Goal: Task Accomplishment & Management: Manage account settings

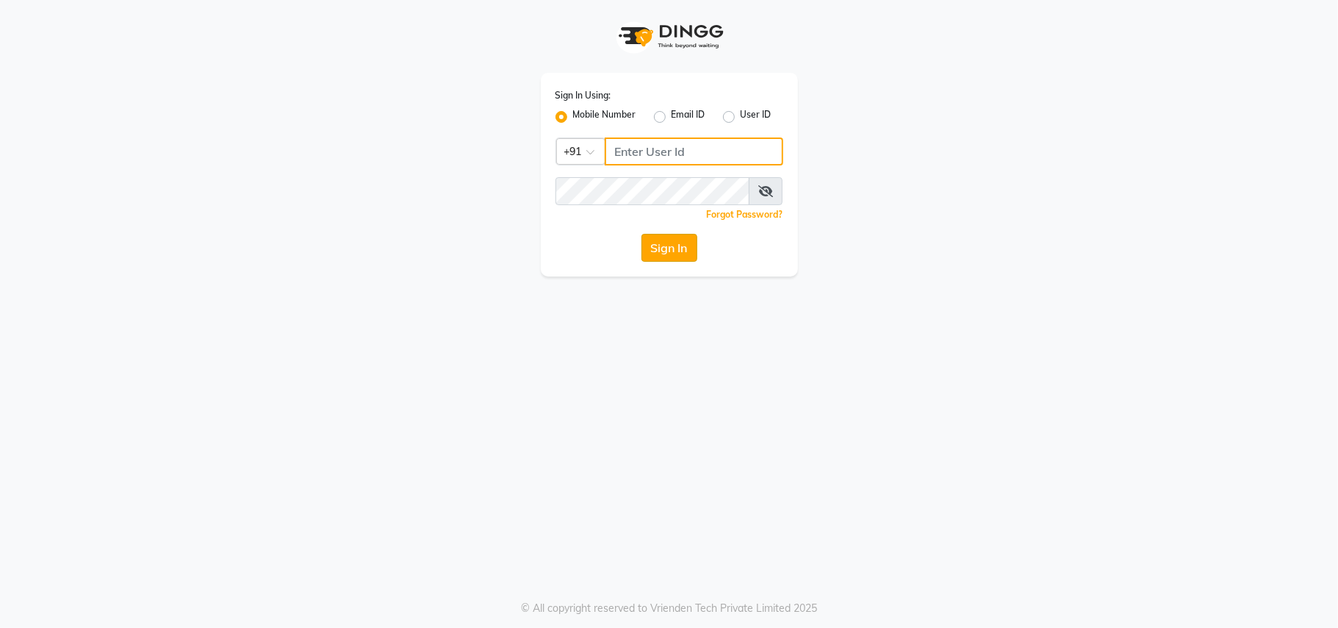
type input "9811881771"
click at [674, 247] on button "Sign In" at bounding box center [670, 248] width 56 height 28
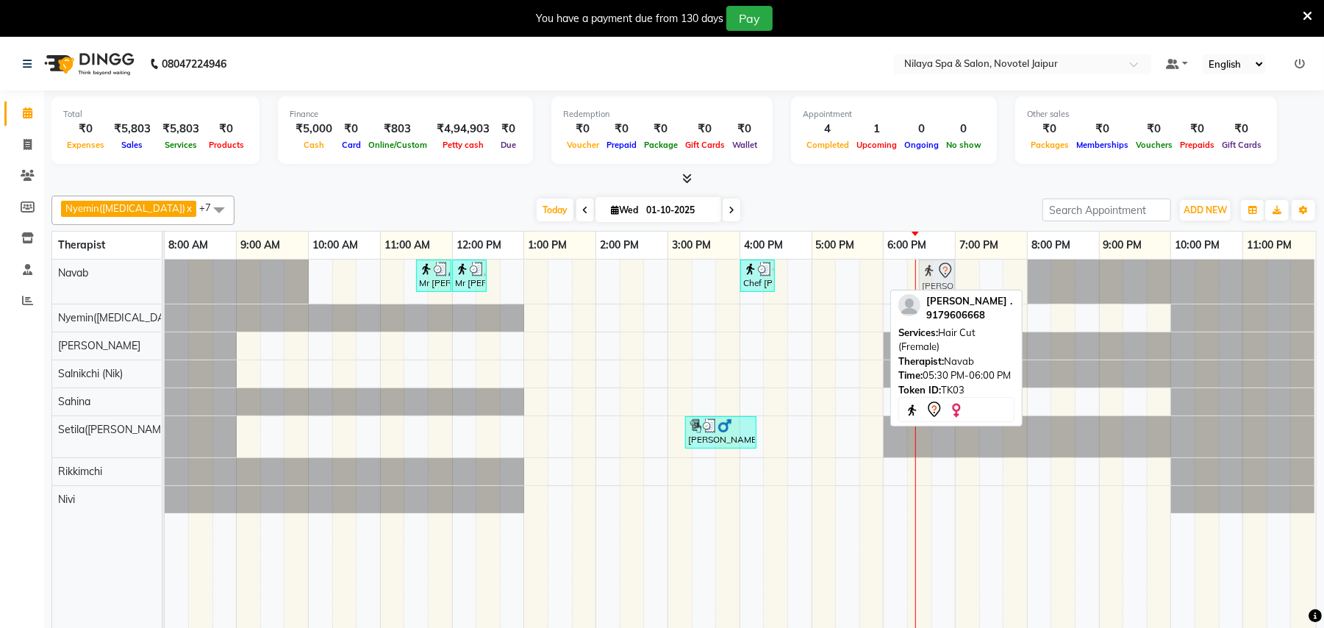
drag, startPoint x: 868, startPoint y: 274, endPoint x: 932, endPoint y: 268, distance: 64.2
click at [165, 268] on div "Mr [PERSON_NAME], TK02, 11:30 AM-12:00 PM, Shampoo,Conditioner,Blowdry([DEMOGRA…" at bounding box center [165, 281] width 0 height 44
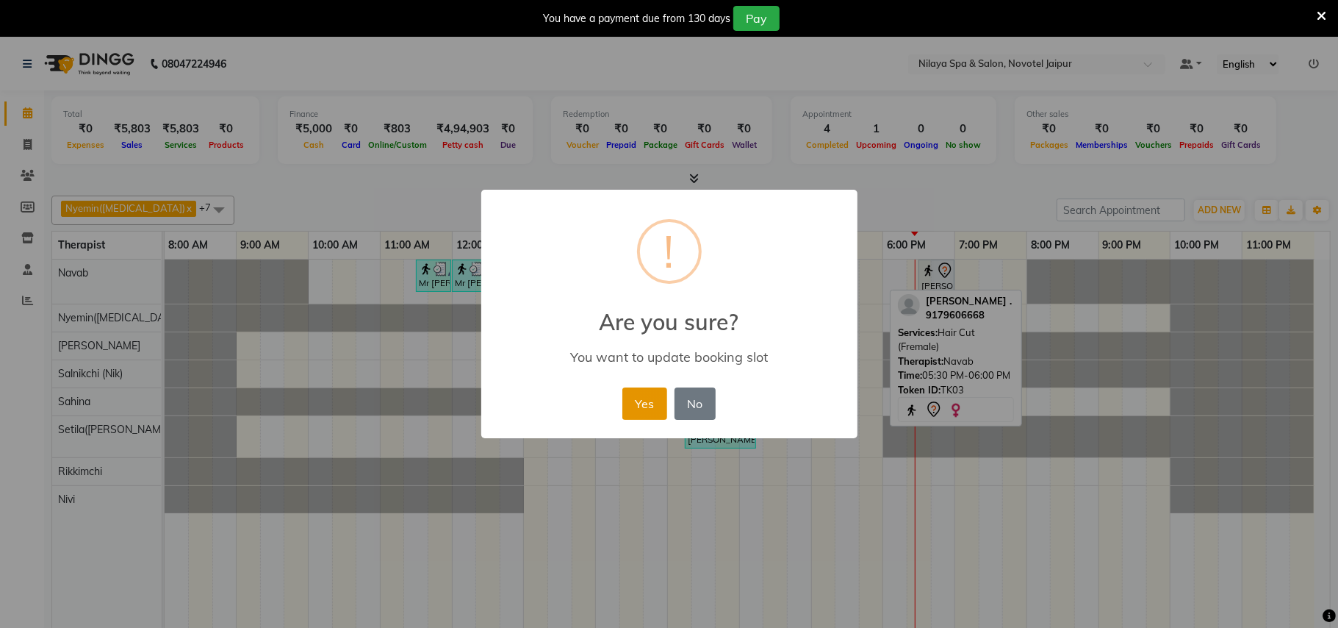
click at [647, 400] on button "Yes" at bounding box center [645, 403] width 45 height 32
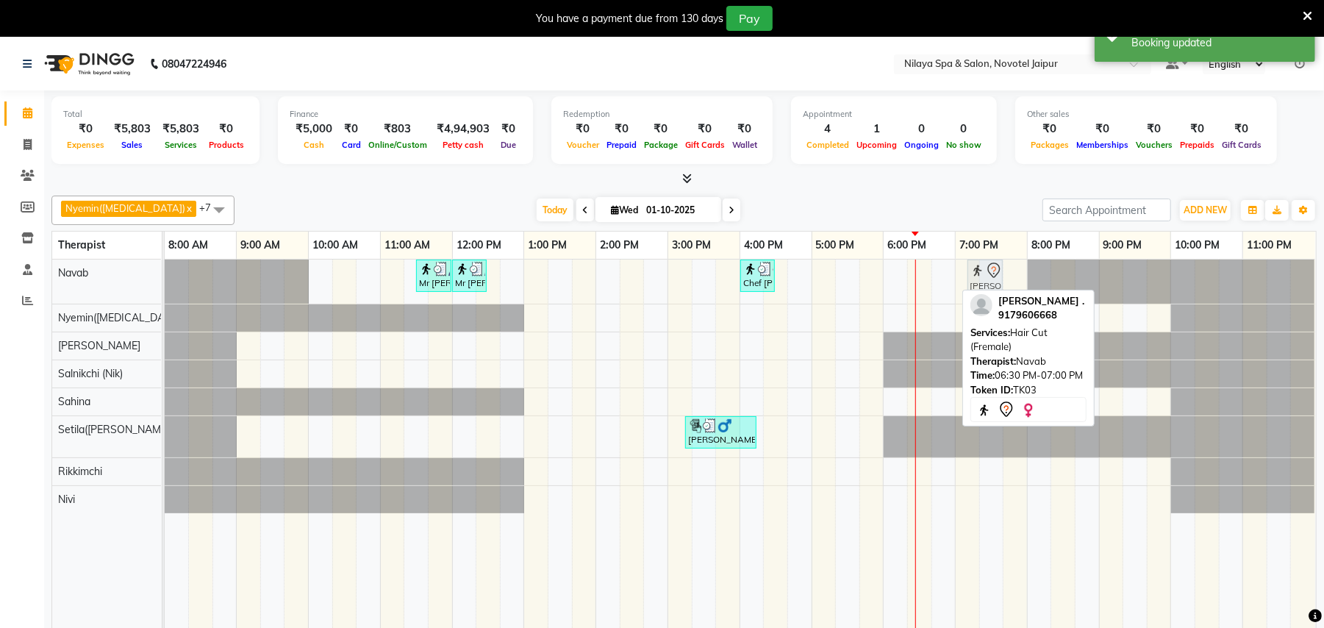
drag, startPoint x: 928, startPoint y: 275, endPoint x: 964, endPoint y: 270, distance: 37.0
click at [964, 270] on div "Mr [PERSON_NAME], TK02, 11:30 AM-12:00 PM, Shampoo,Conditioner,Blowdry([DEMOGRA…" at bounding box center [740, 453] width 1151 height 389
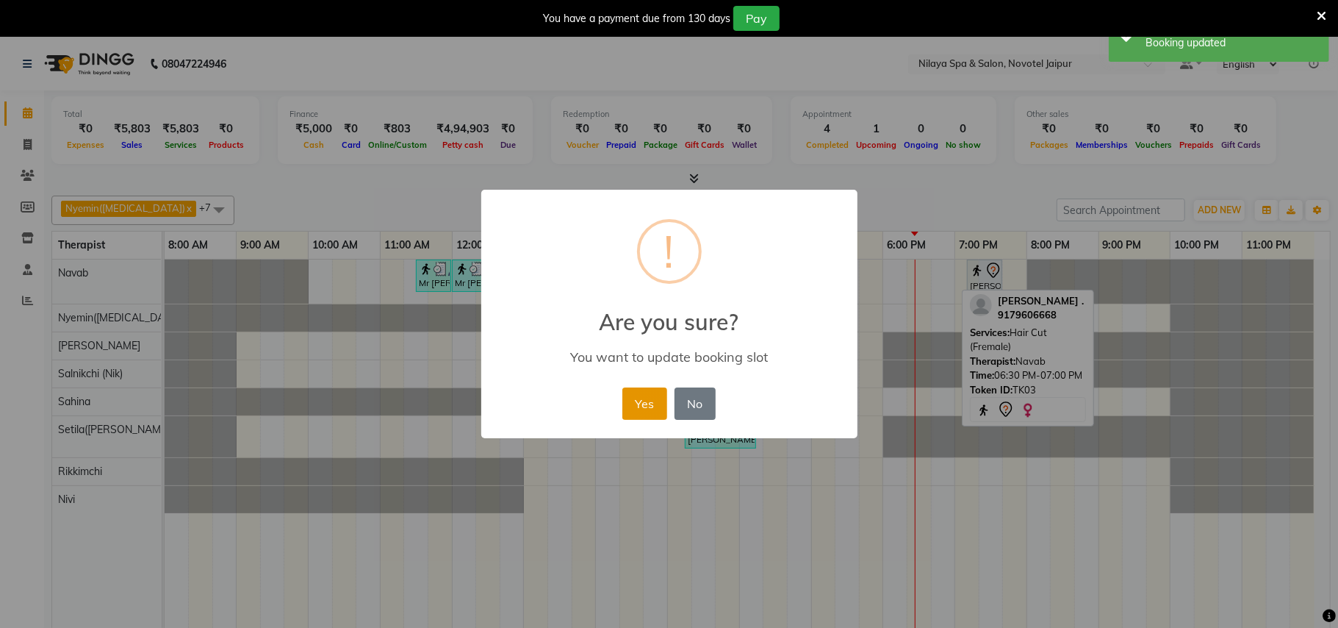
click at [660, 406] on button "Yes" at bounding box center [645, 403] width 45 height 32
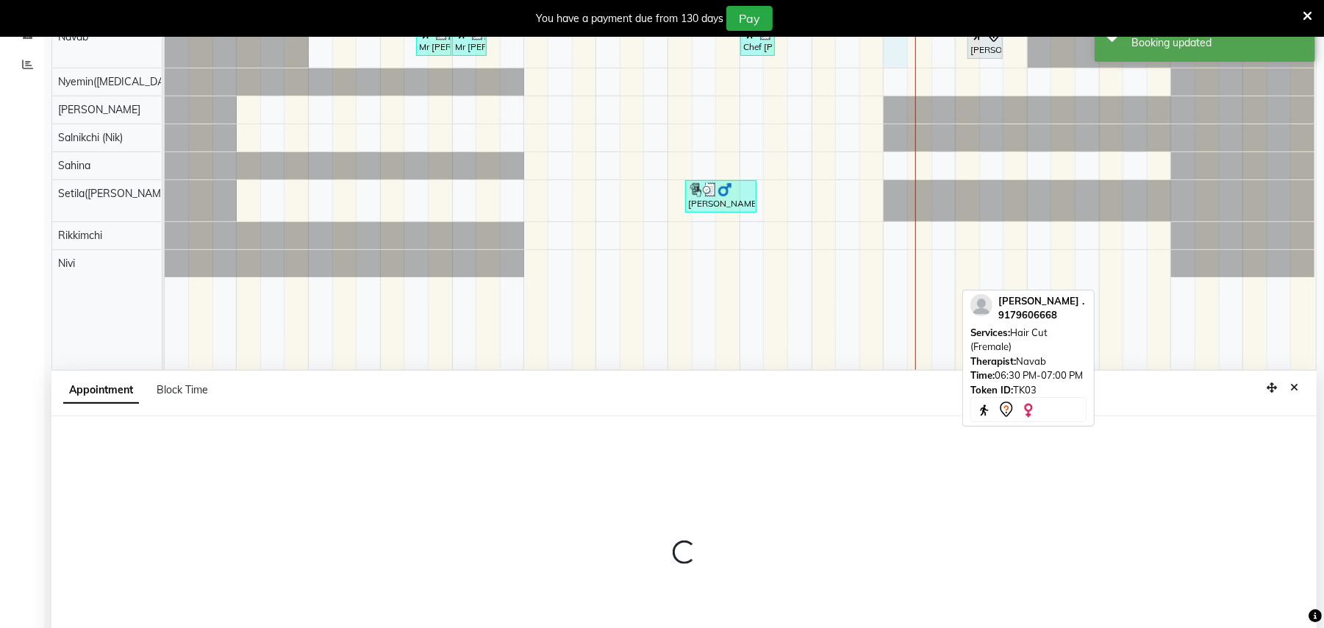
select select "77564"
select select "1080"
select select "tentative"
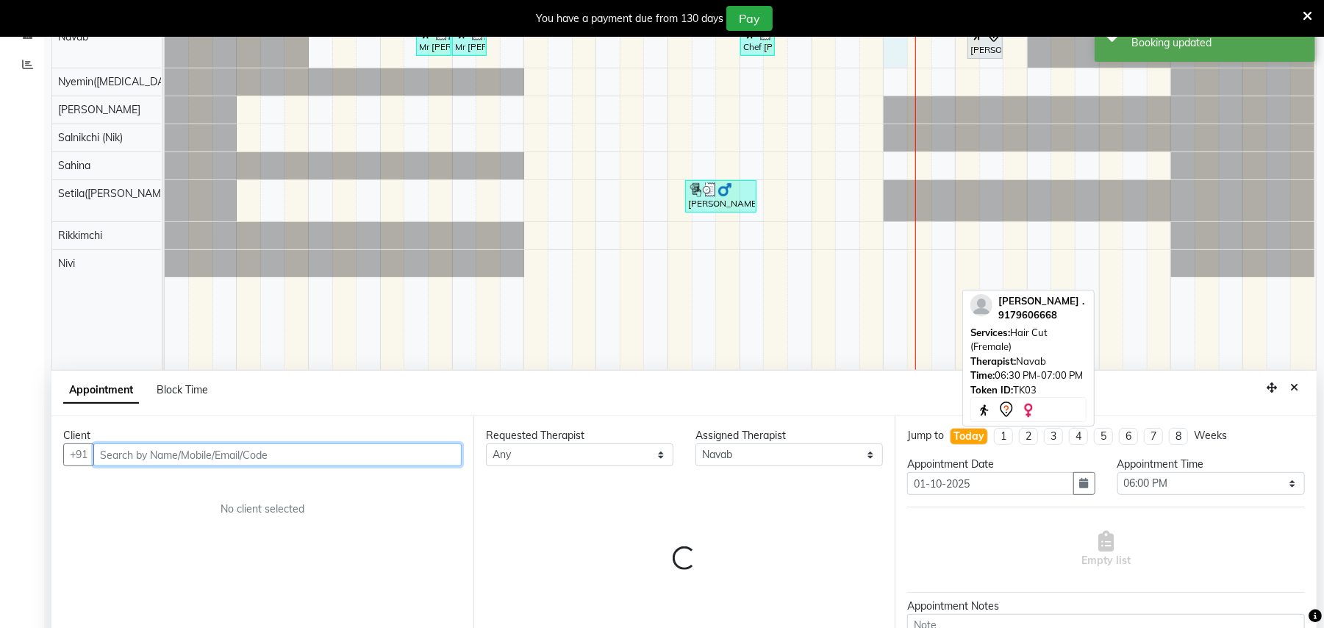
scroll to position [315, 0]
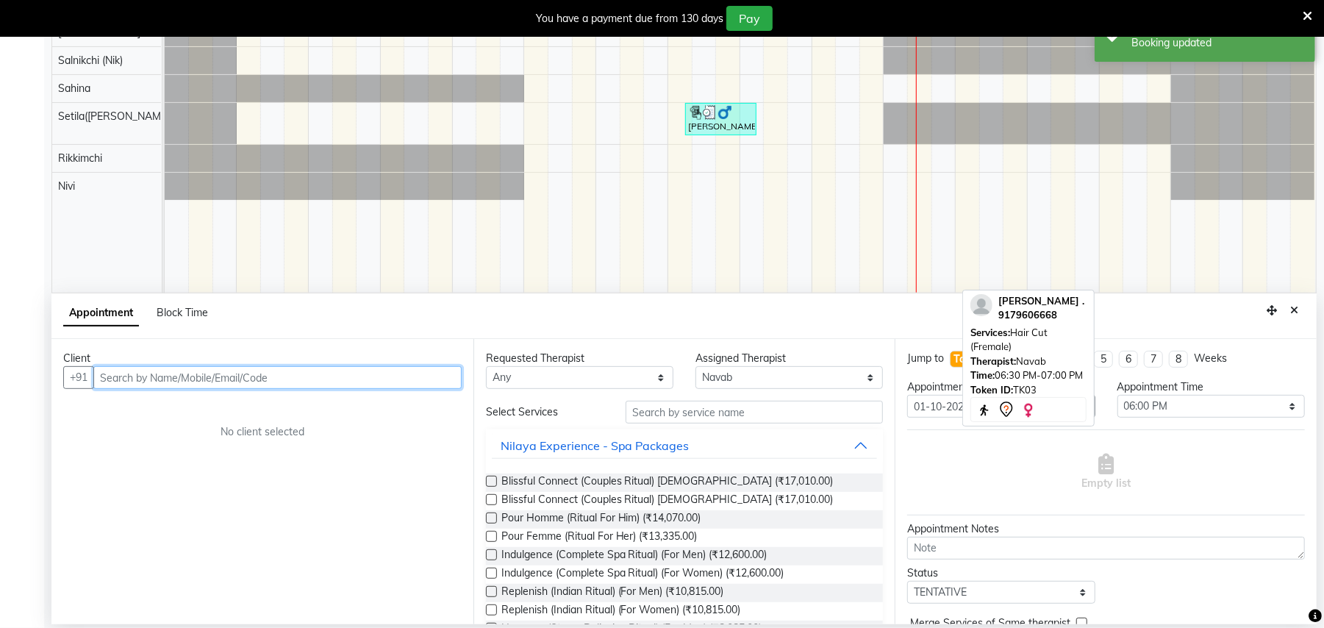
click at [365, 374] on input "text" at bounding box center [277, 377] width 368 height 23
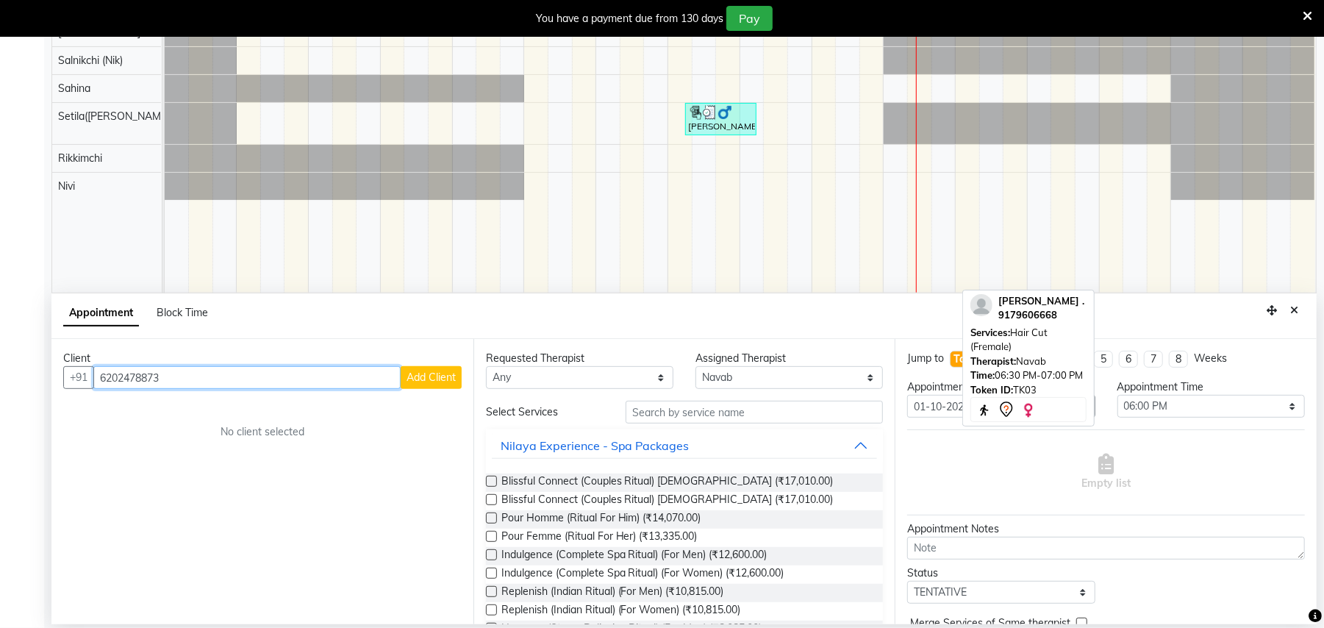
type input "6202478873"
click at [447, 376] on span "Add Client" at bounding box center [430, 376] width 49 height 13
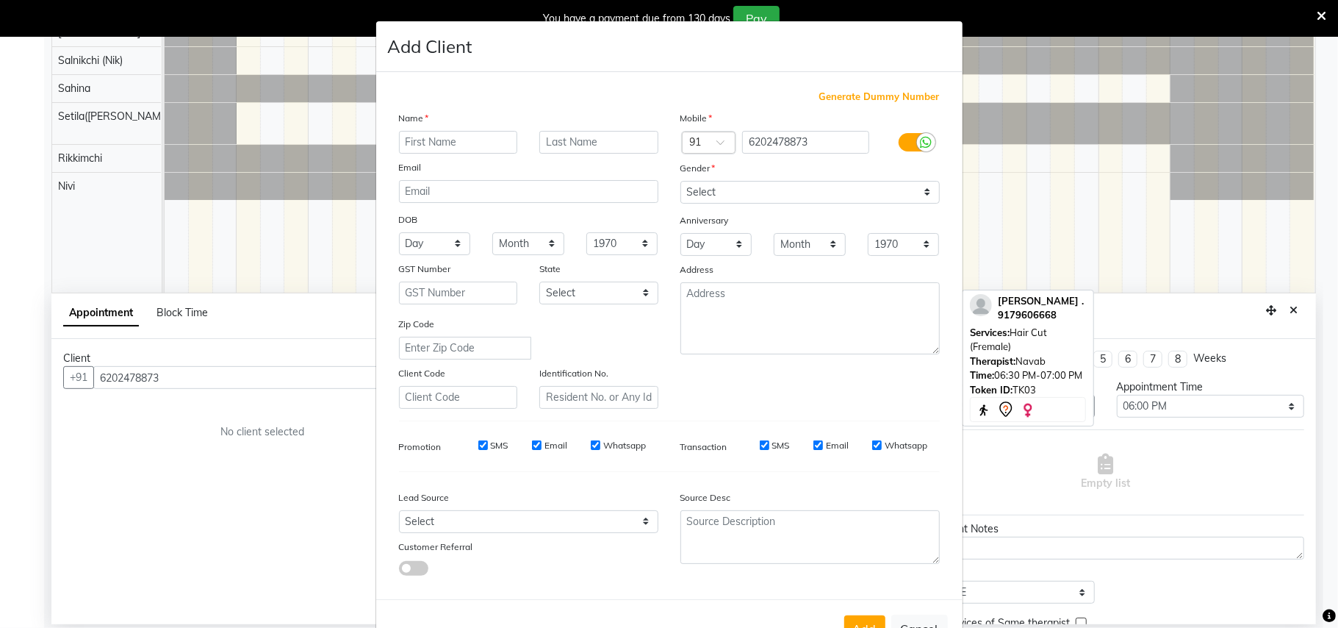
click at [442, 137] on input "text" at bounding box center [458, 142] width 119 height 23
click at [399, 135] on input "[PERSON_NAME]" at bounding box center [458, 142] width 119 height 23
type input "[PERSON_NAME]"
click at [861, 622] on button "Add" at bounding box center [865, 628] width 41 height 26
click at [889, 192] on select "Select [DEMOGRAPHIC_DATA] [DEMOGRAPHIC_DATA] Other Prefer Not To Say" at bounding box center [810, 192] width 259 height 23
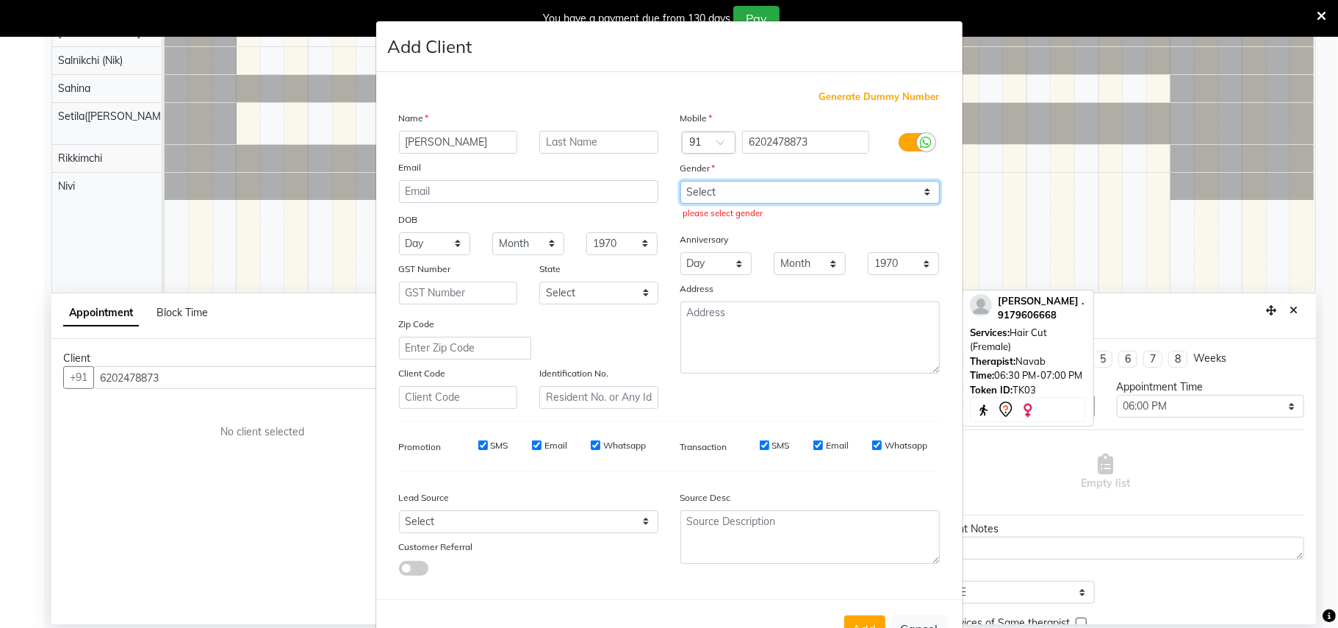
select select "[DEMOGRAPHIC_DATA]"
click at [681, 181] on select "Select [DEMOGRAPHIC_DATA] [DEMOGRAPHIC_DATA] Other Prefer Not To Say" at bounding box center [810, 192] width 259 height 23
click at [859, 620] on button "Add" at bounding box center [865, 628] width 41 height 26
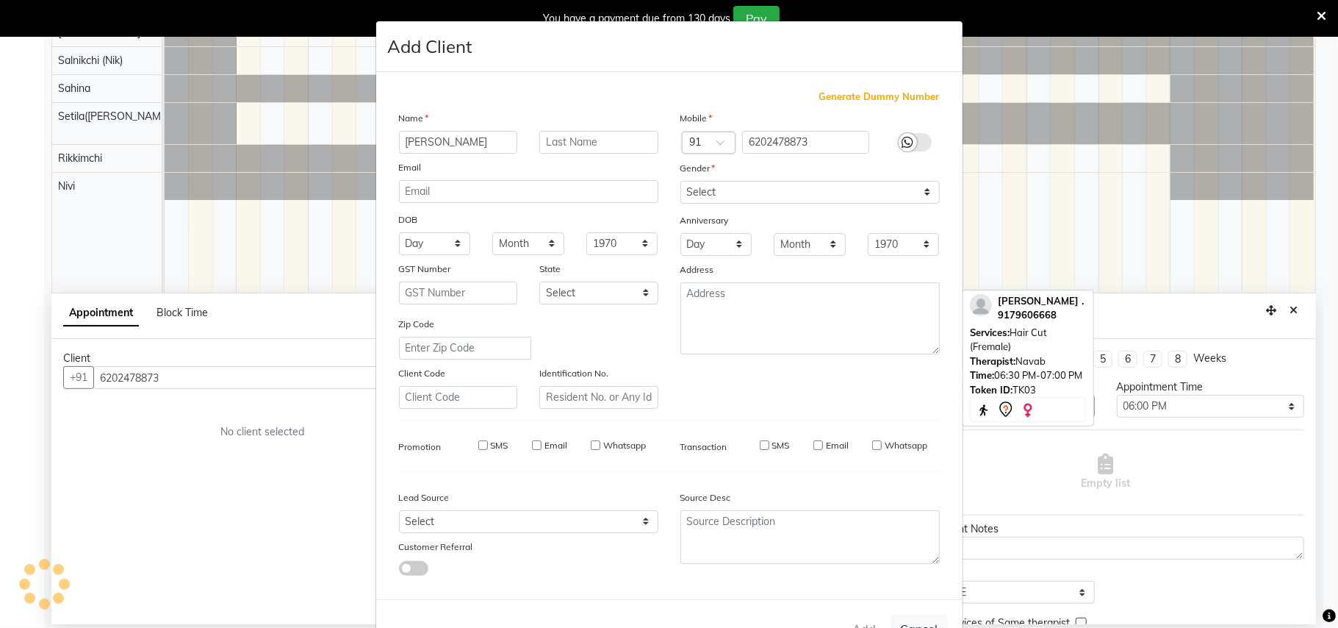
type input "62******73"
select select
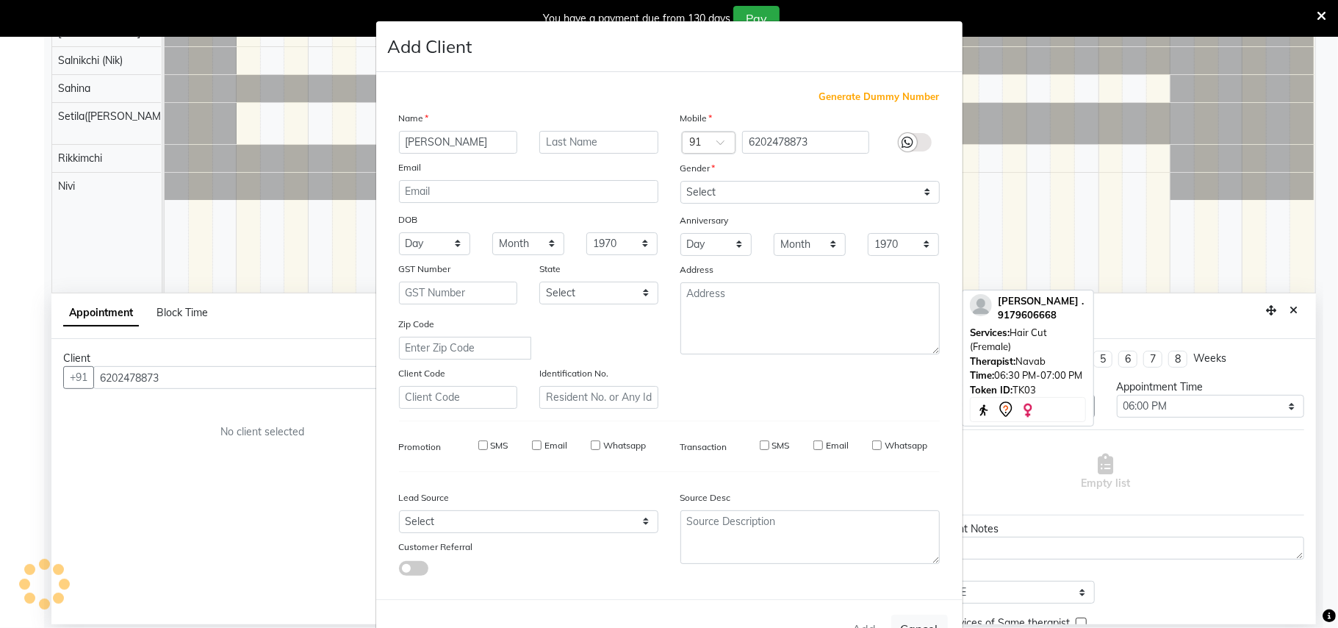
select select
checkbox input "false"
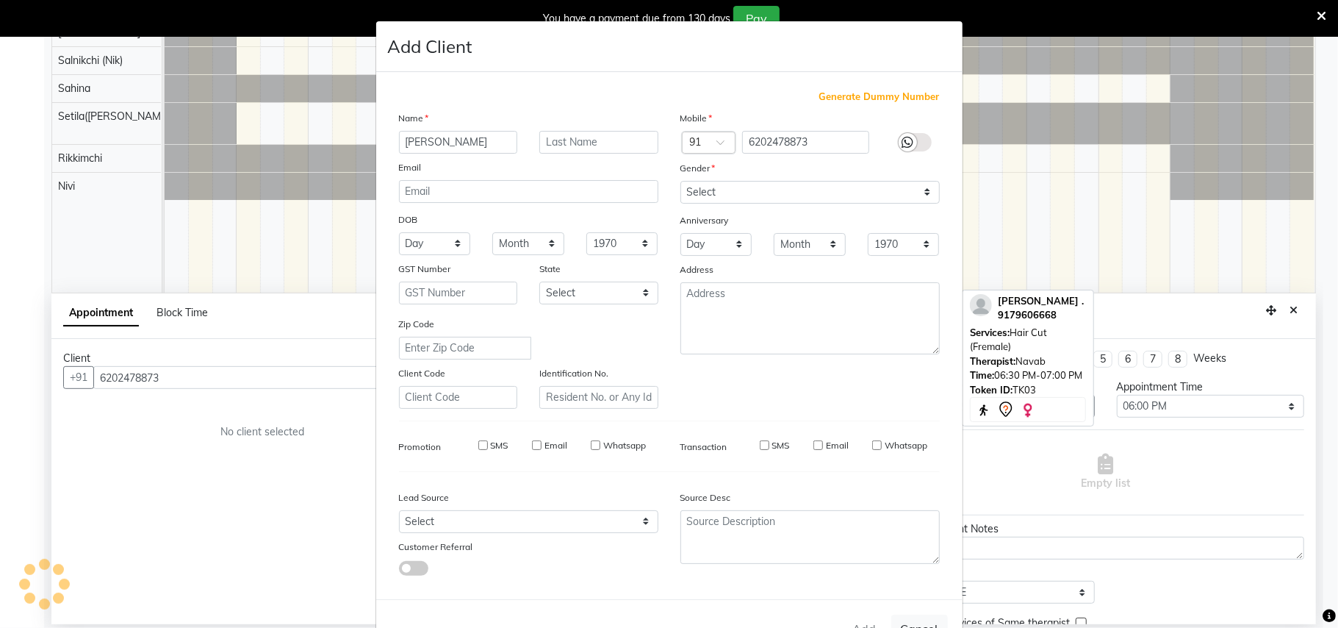
checkbox input "false"
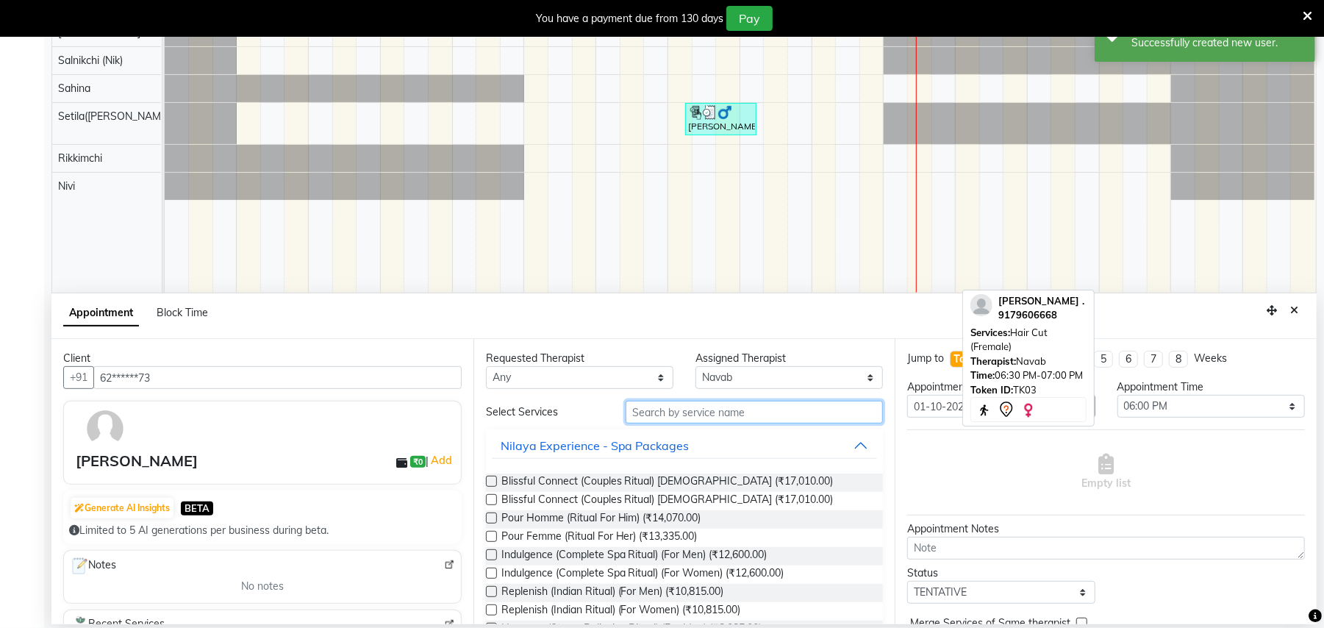
click at [709, 413] on input "text" at bounding box center [754, 412] width 257 height 23
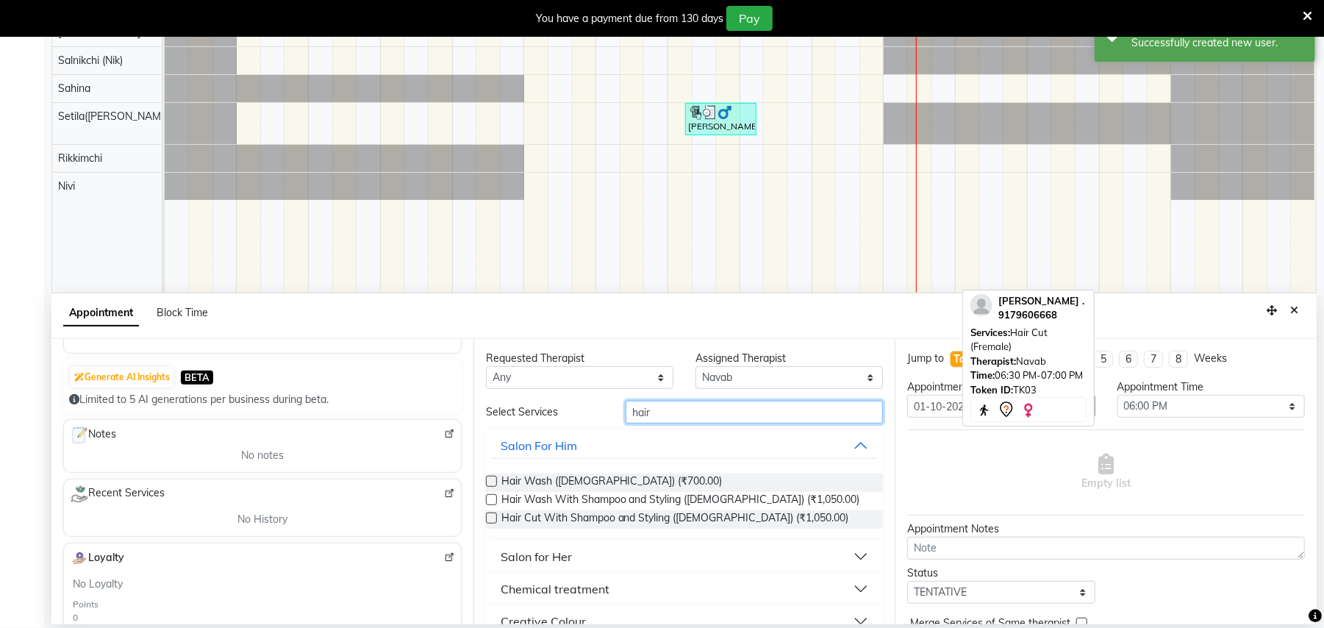
scroll to position [348, 0]
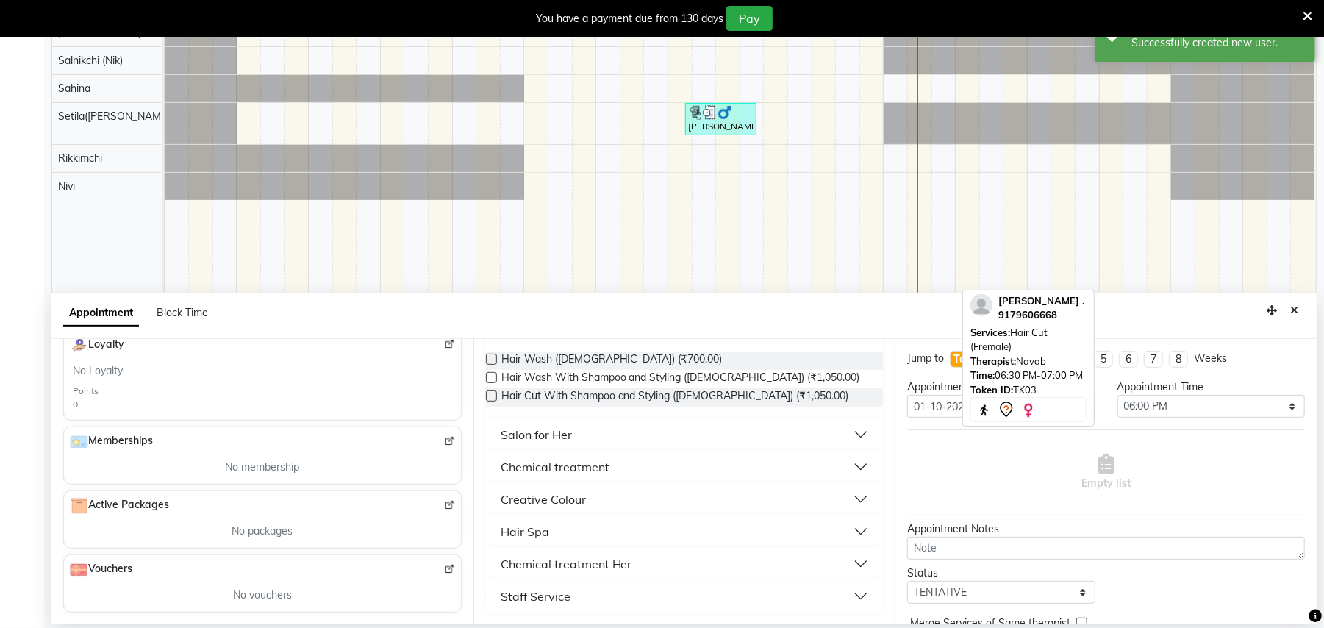
type input "hair"
click at [551, 595] on div "Staff Service" at bounding box center [536, 596] width 70 height 18
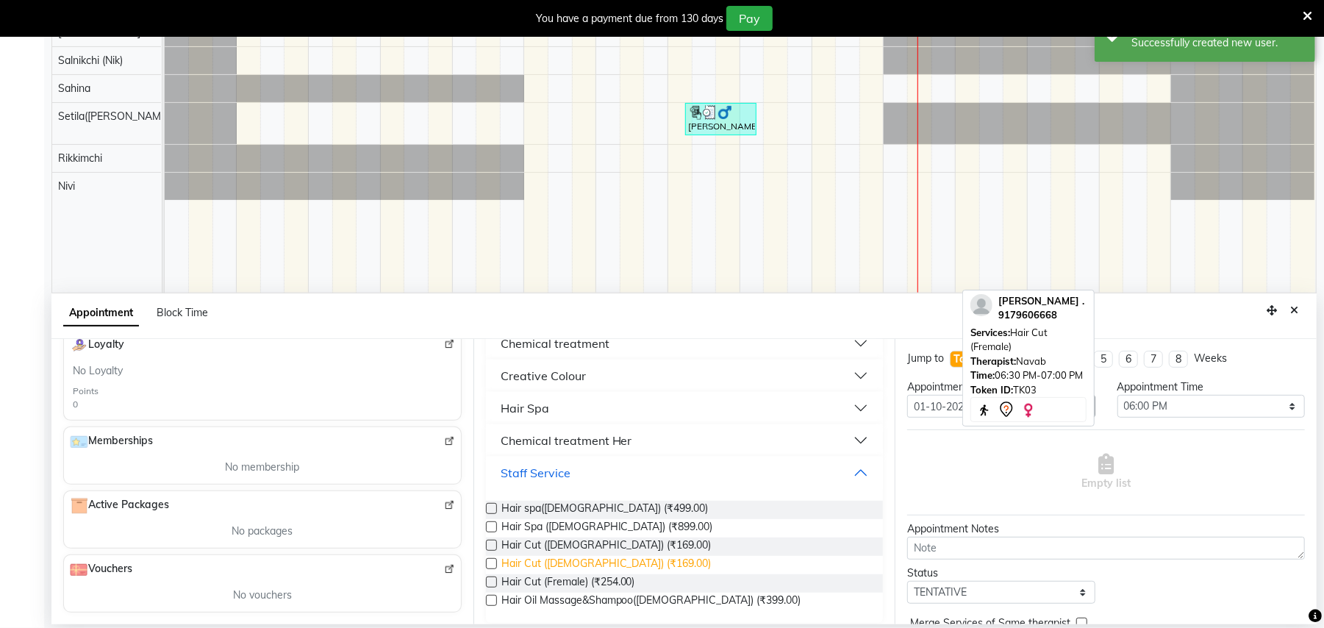
scroll to position [254, 0]
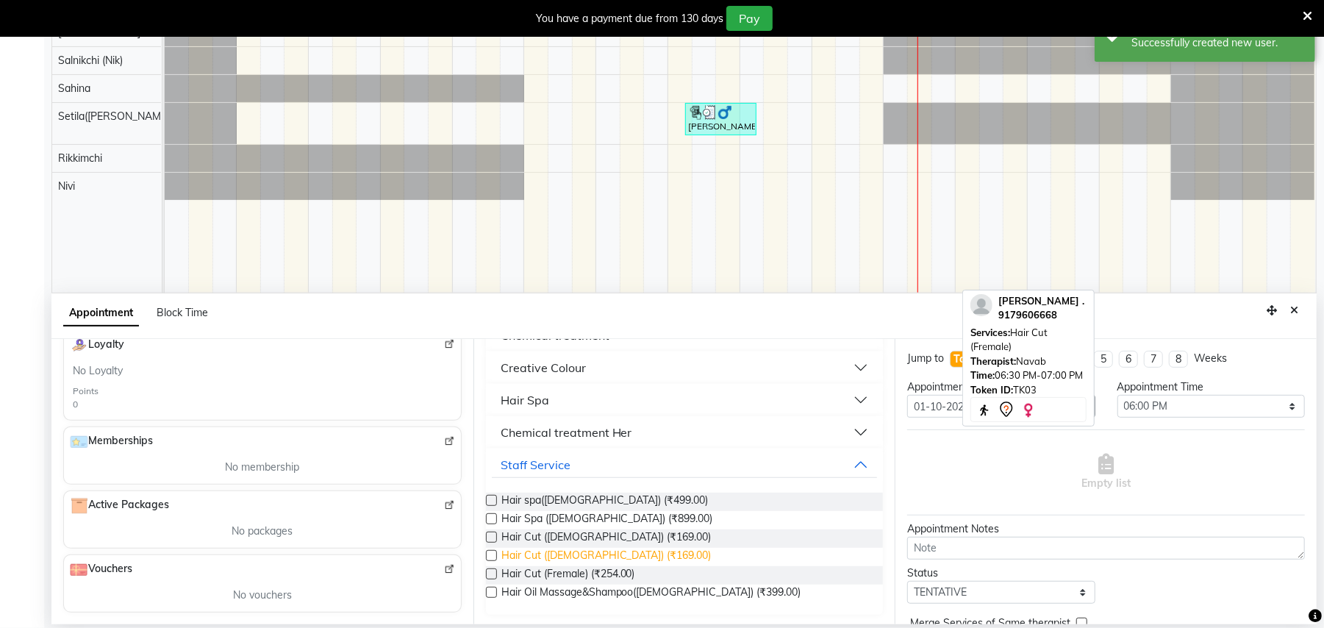
click at [585, 556] on span "Hair Cut ([DEMOGRAPHIC_DATA]) (₹169.00)" at bounding box center [606, 557] width 210 height 18
checkbox input "false"
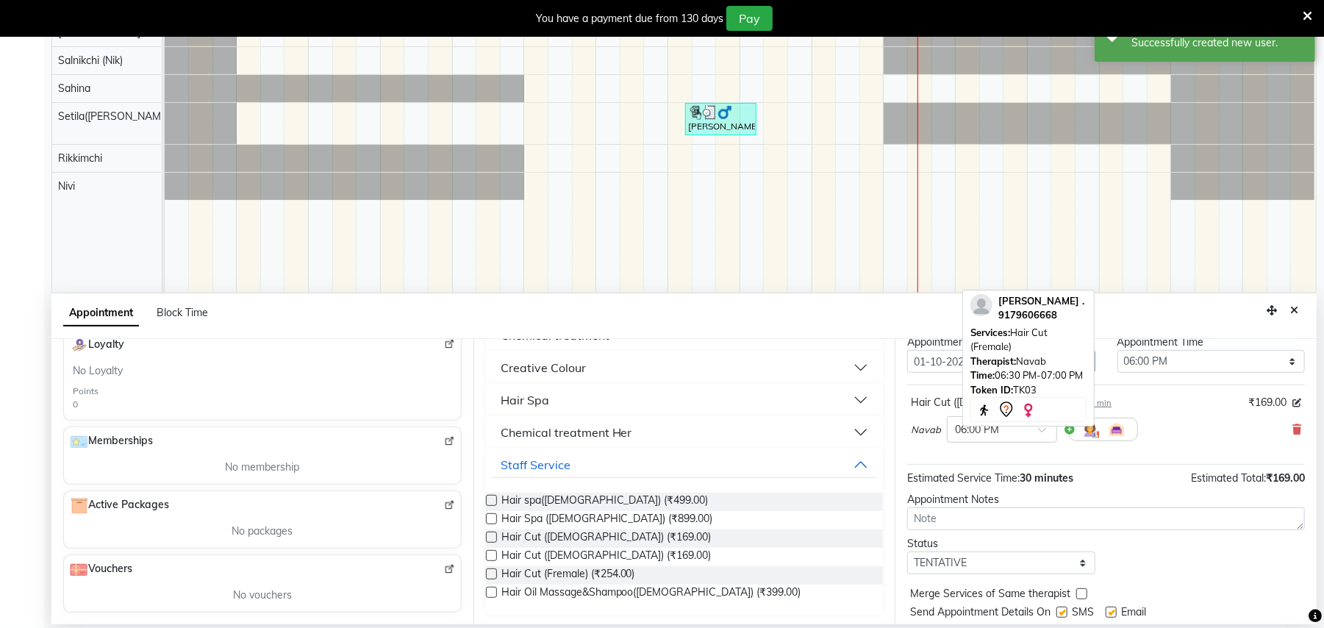
scroll to position [89, 0]
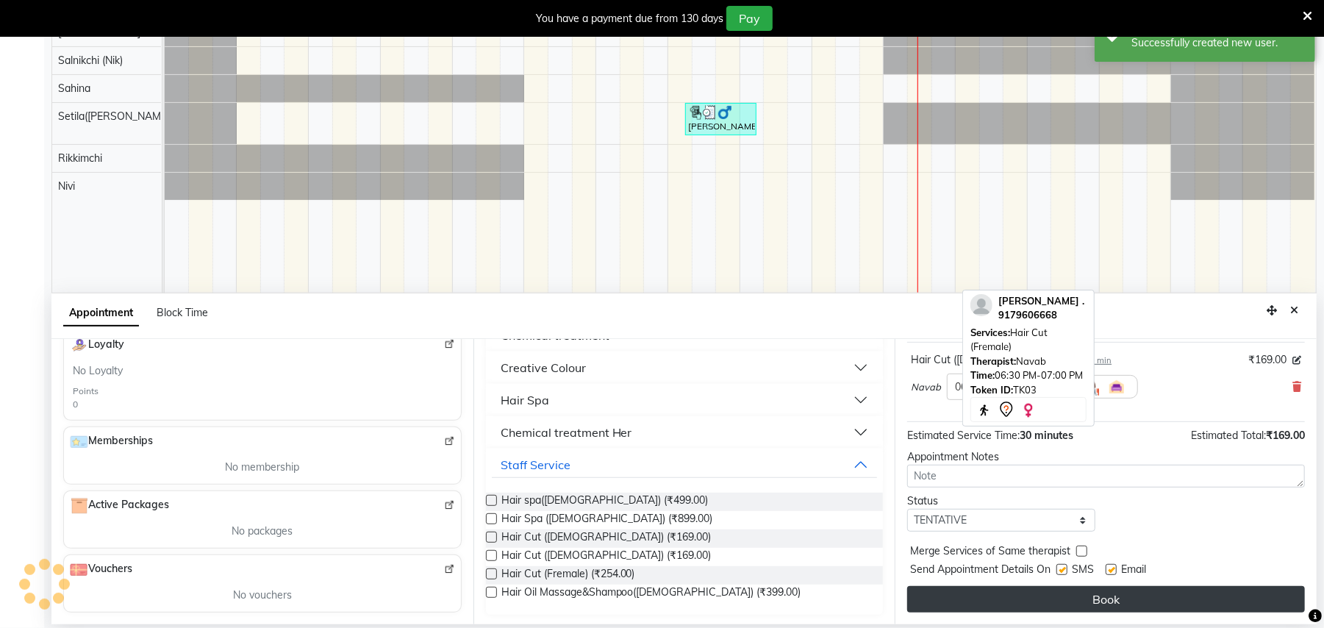
click at [1048, 594] on button "Book" at bounding box center [1106, 599] width 398 height 26
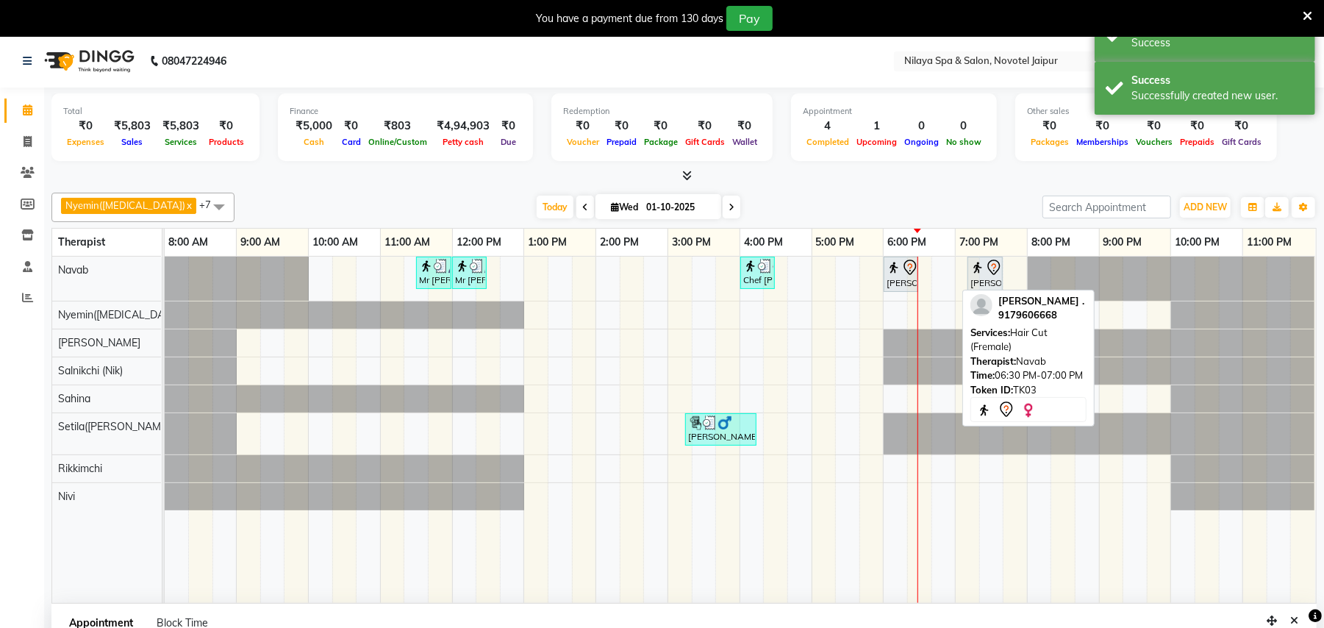
scroll to position [0, 0]
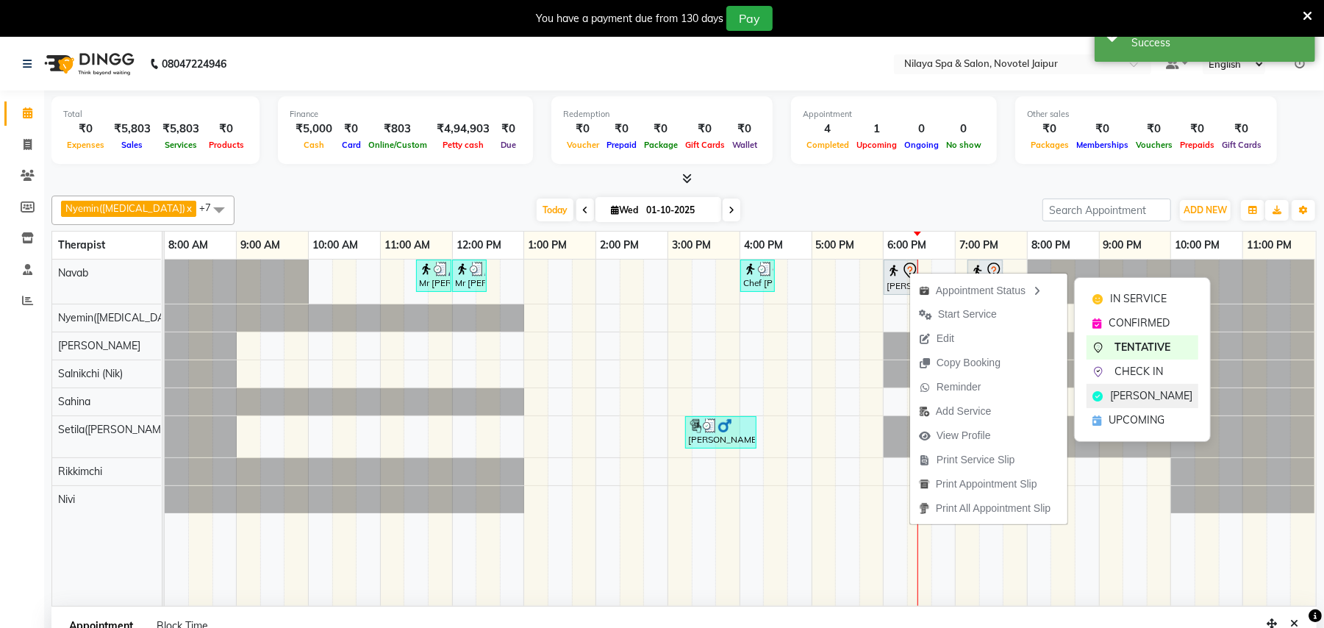
click at [1126, 393] on span "[PERSON_NAME]" at bounding box center [1151, 395] width 82 height 15
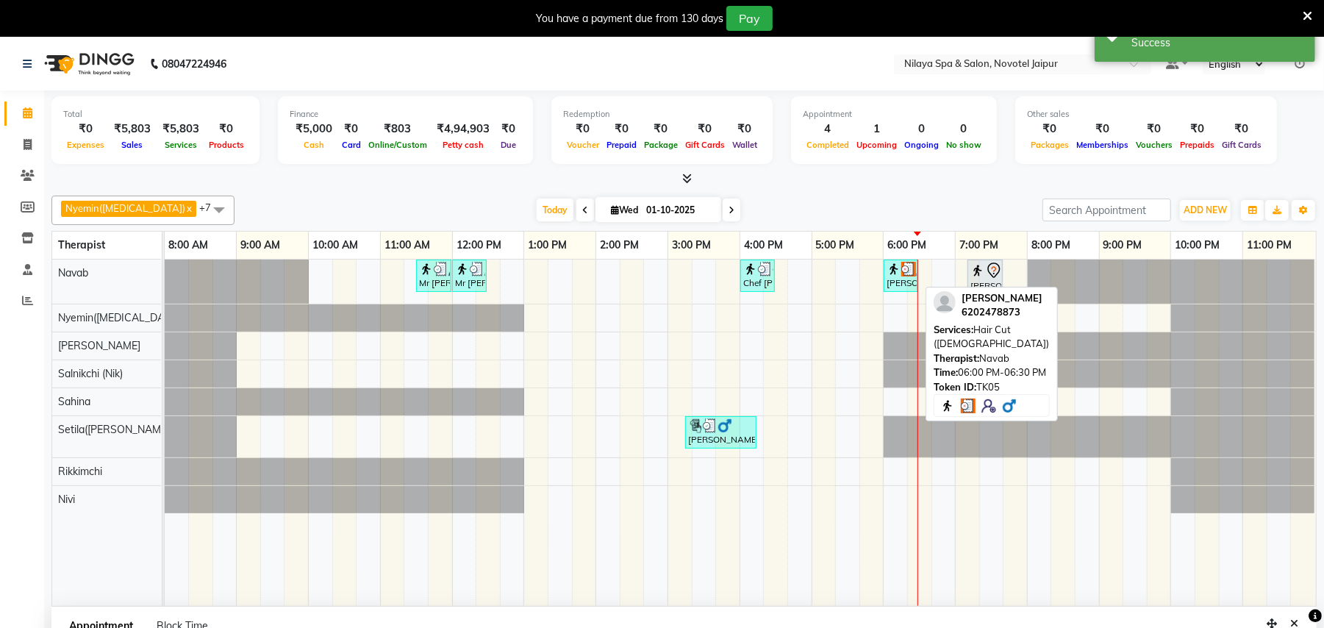
click at [908, 277] on div "[PERSON_NAME], TK05, 06:00 PM-06:30 PM, Hair Cut ([DEMOGRAPHIC_DATA])" at bounding box center [901, 276] width 32 height 28
click at [900, 280] on div "[PERSON_NAME], TK05, 06:00 PM-06:30 PM, Hair Cut ([DEMOGRAPHIC_DATA])" at bounding box center [901, 276] width 32 height 28
select select "3"
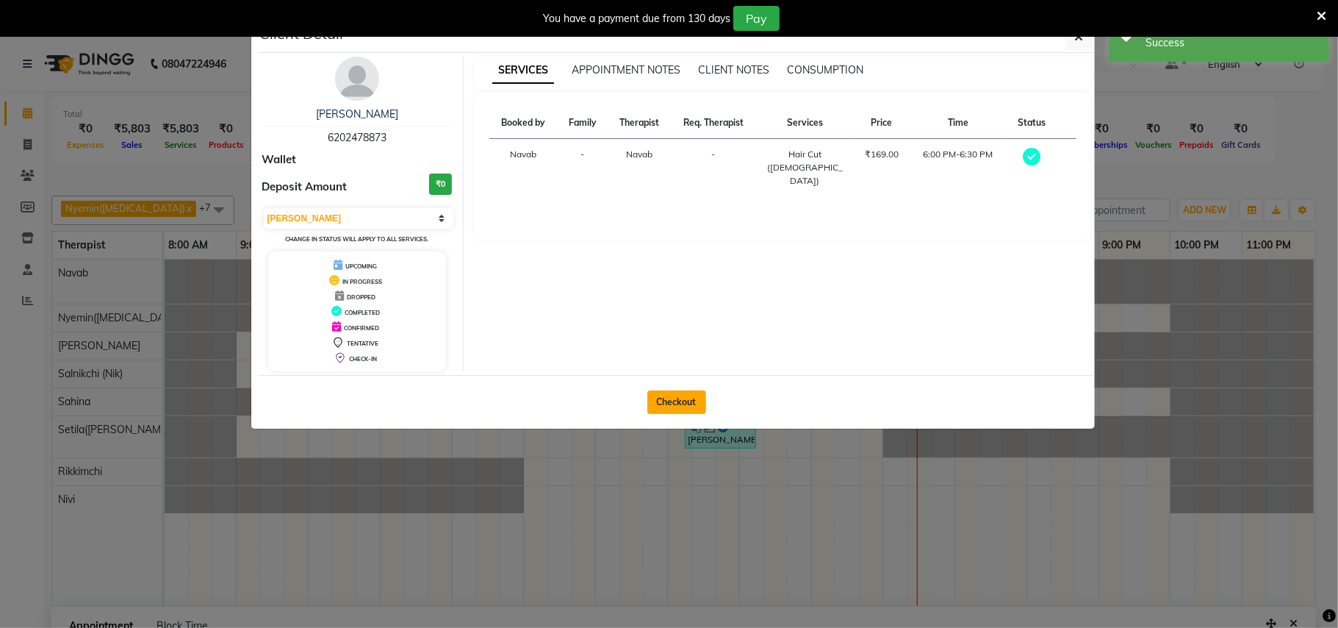
click at [681, 404] on button "Checkout" at bounding box center [677, 402] width 59 height 24
select select "service"
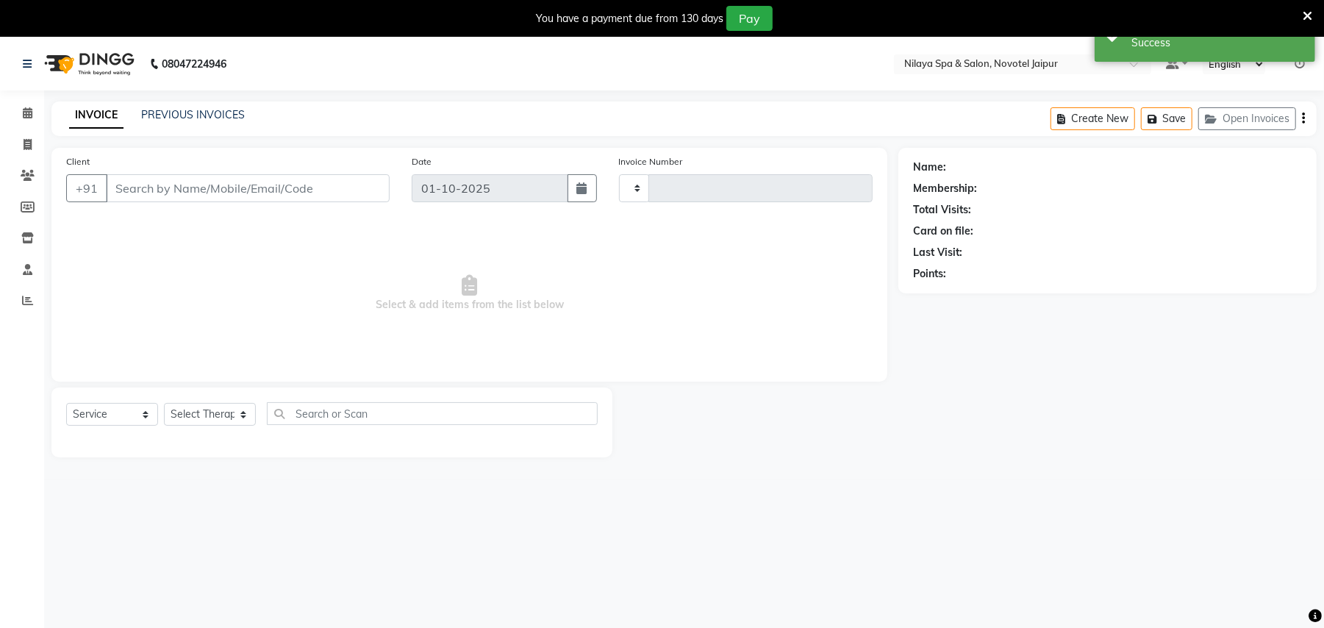
type input "0870"
select select "8197"
type input "62******73"
select select "77564"
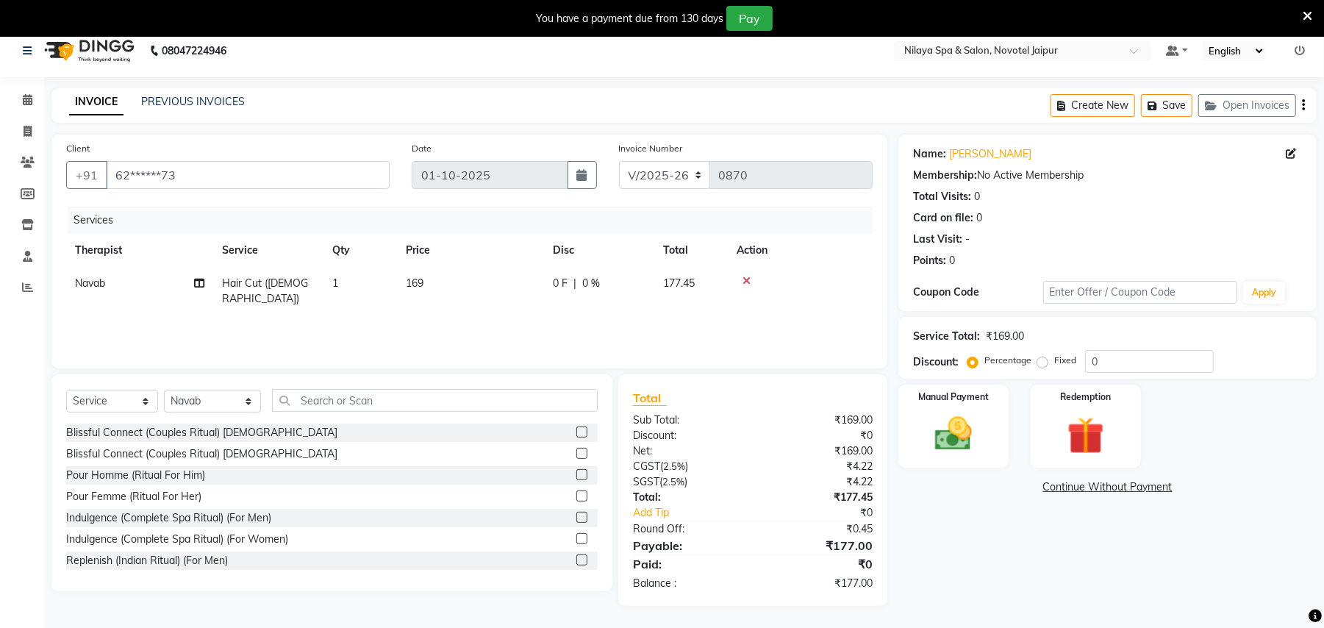
scroll to position [37, 0]
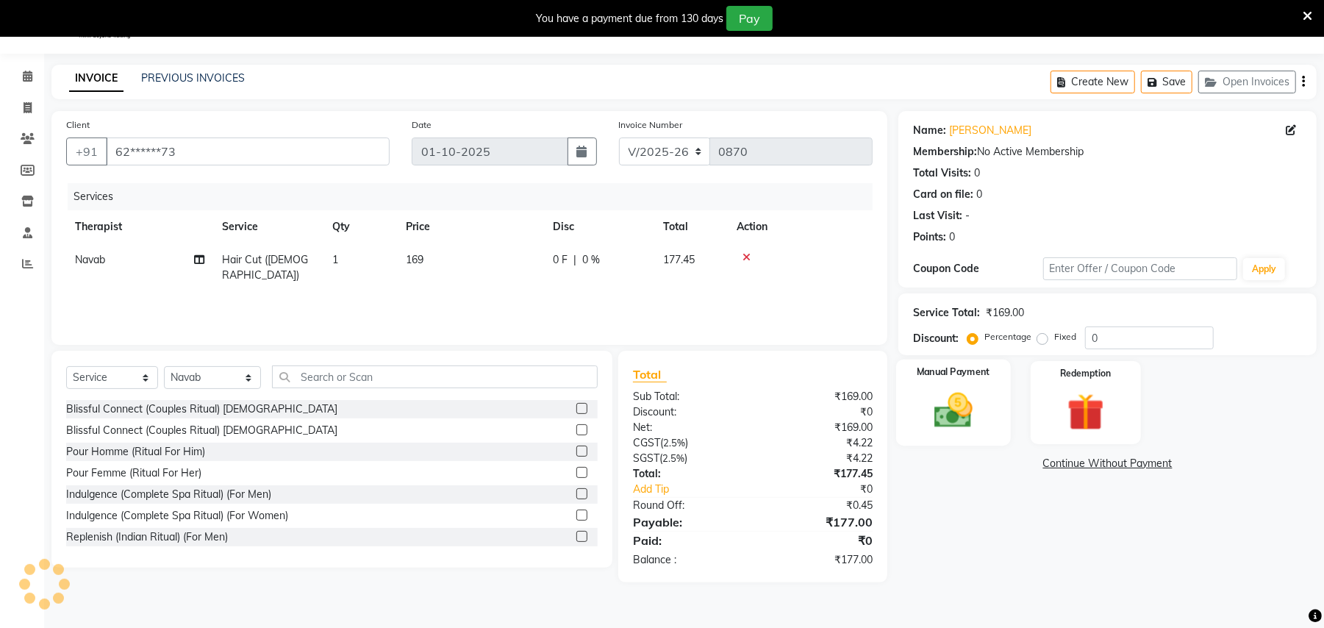
click at [956, 412] on img at bounding box center [953, 410] width 63 height 45
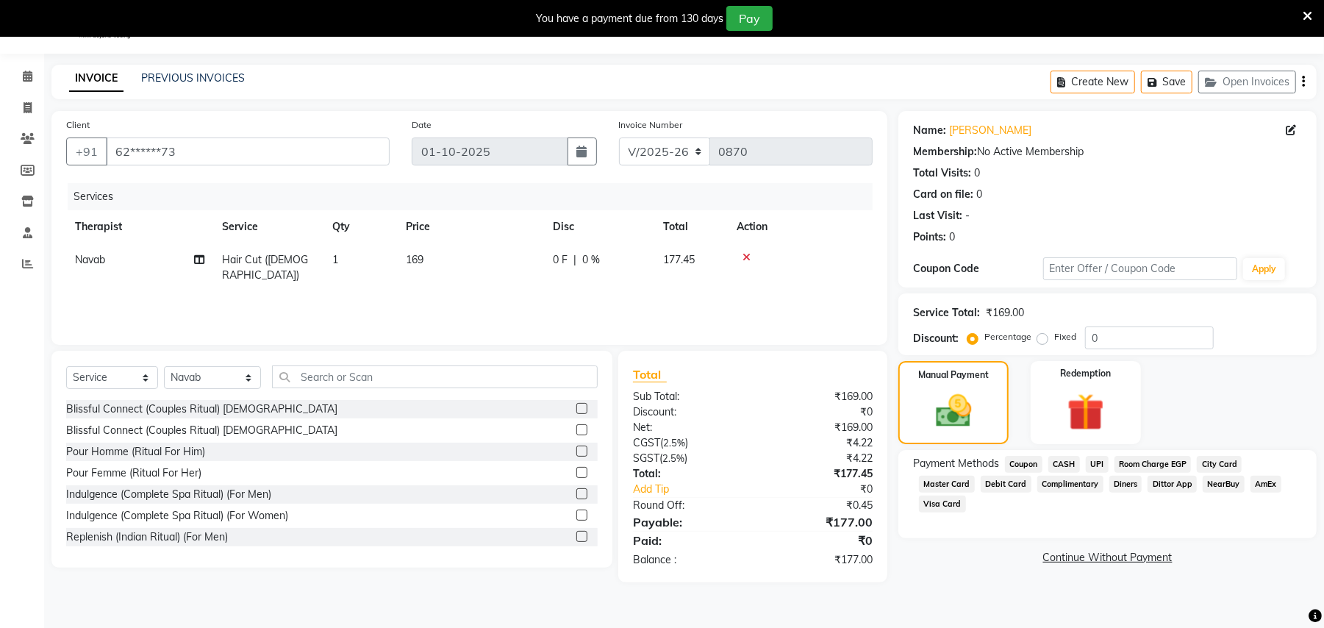
click at [1098, 463] on span "UPI" at bounding box center [1097, 464] width 23 height 17
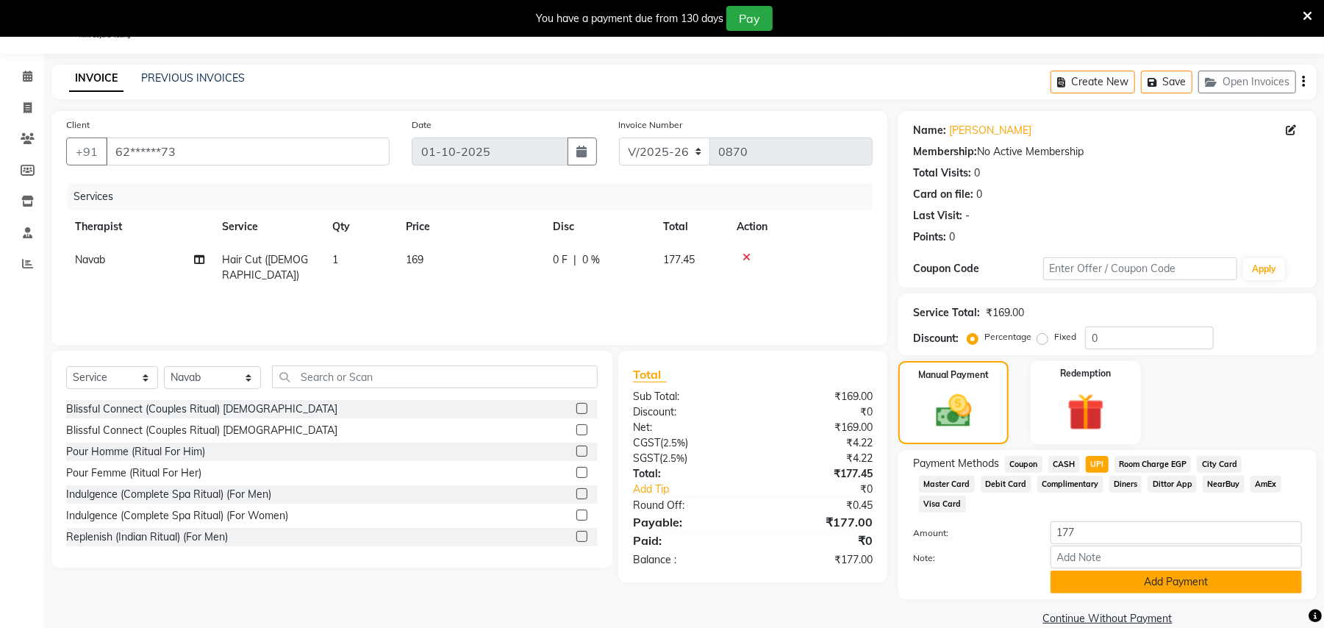
click at [1126, 570] on button "Add Payment" at bounding box center [1175, 581] width 251 height 23
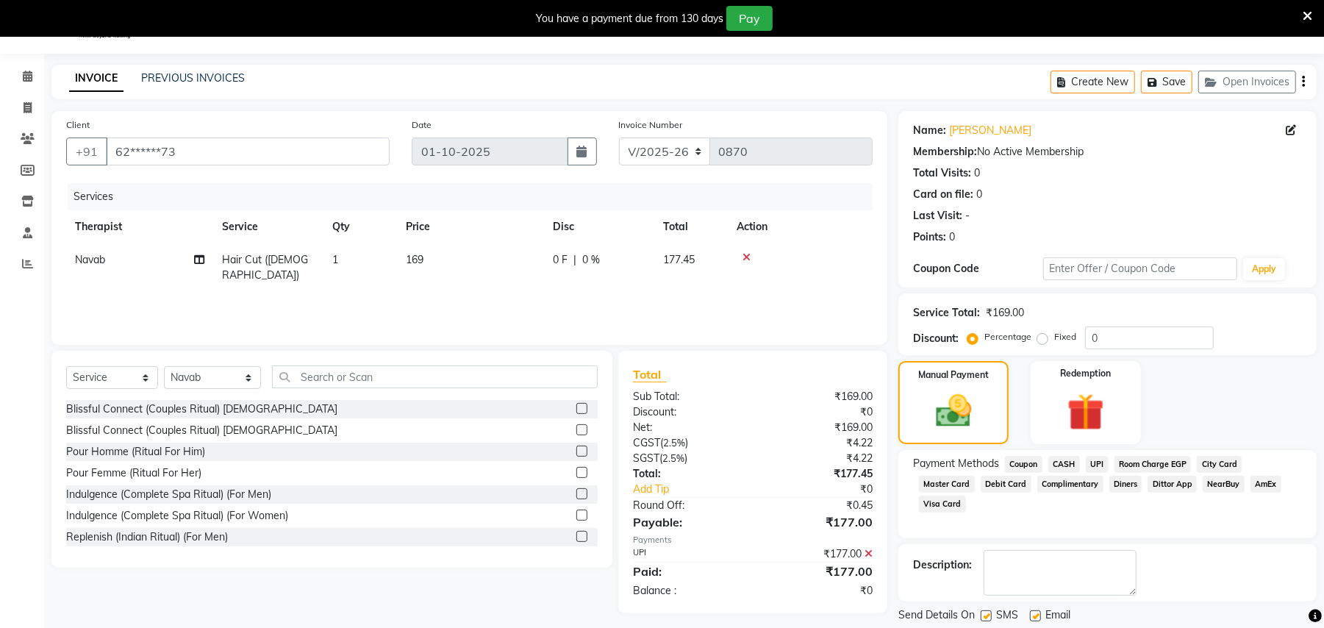
scroll to position [112, 0]
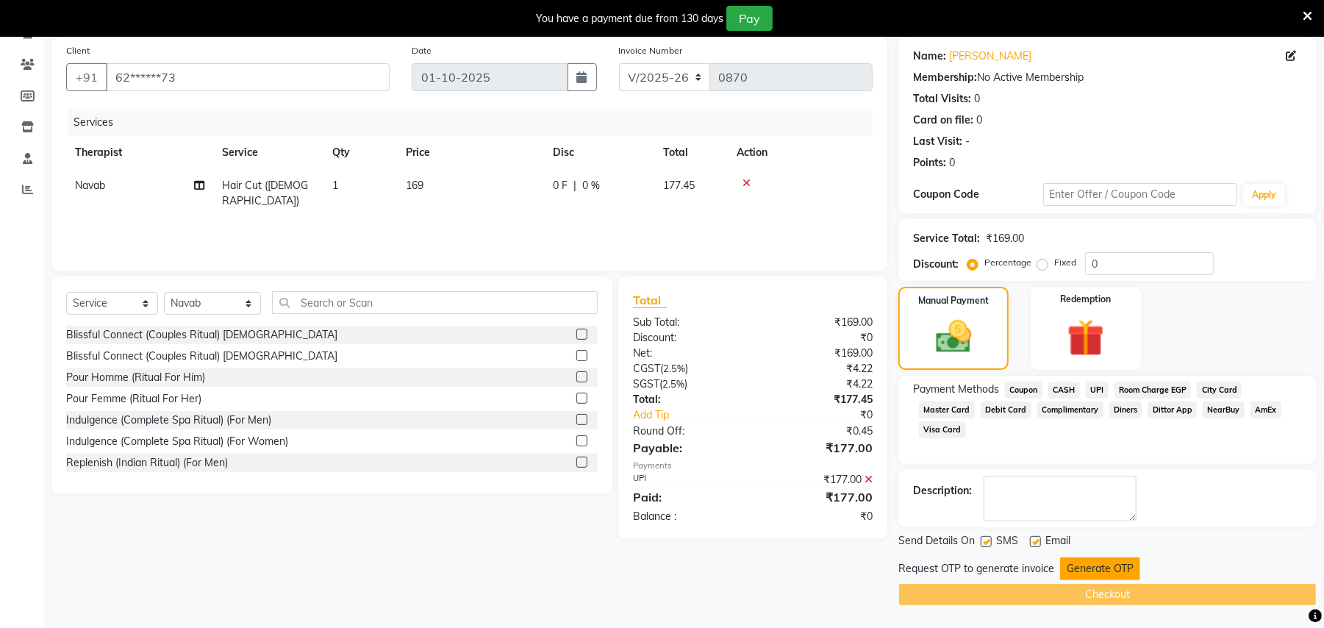
click at [1107, 567] on button "Generate OTP" at bounding box center [1100, 568] width 80 height 23
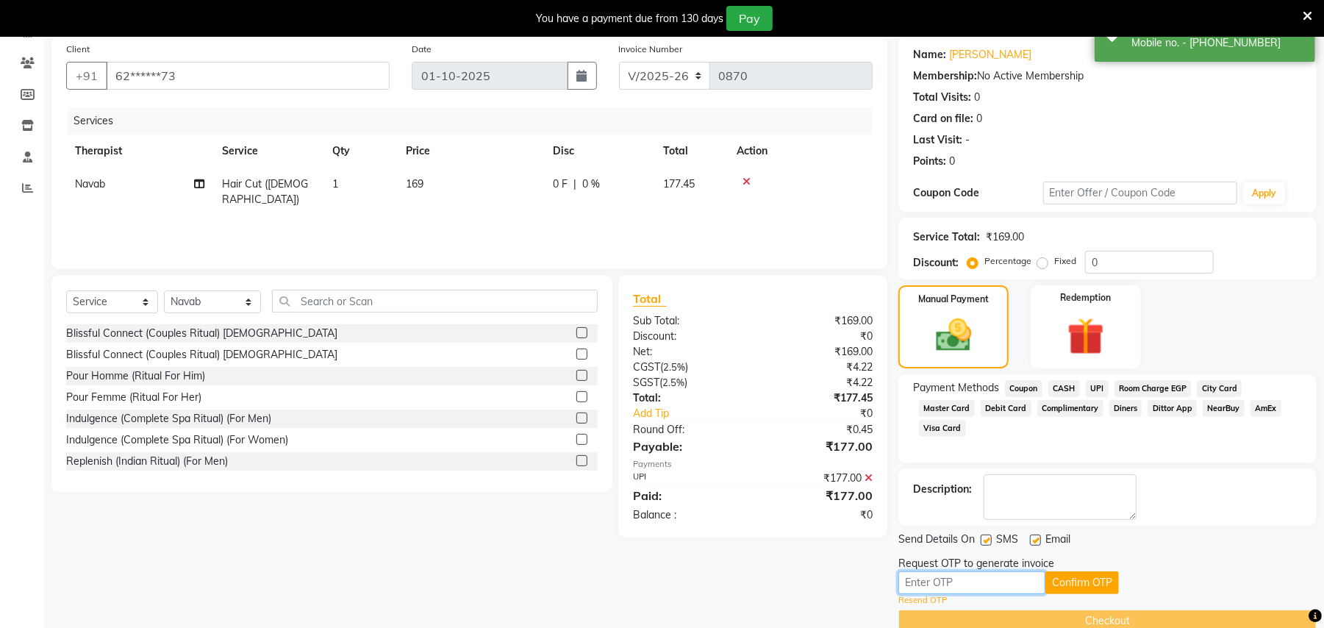
click at [982, 586] on input "text" at bounding box center [971, 582] width 147 height 23
type input "4609"
click at [1077, 578] on button "Confirm OTP" at bounding box center [1082, 582] width 74 height 23
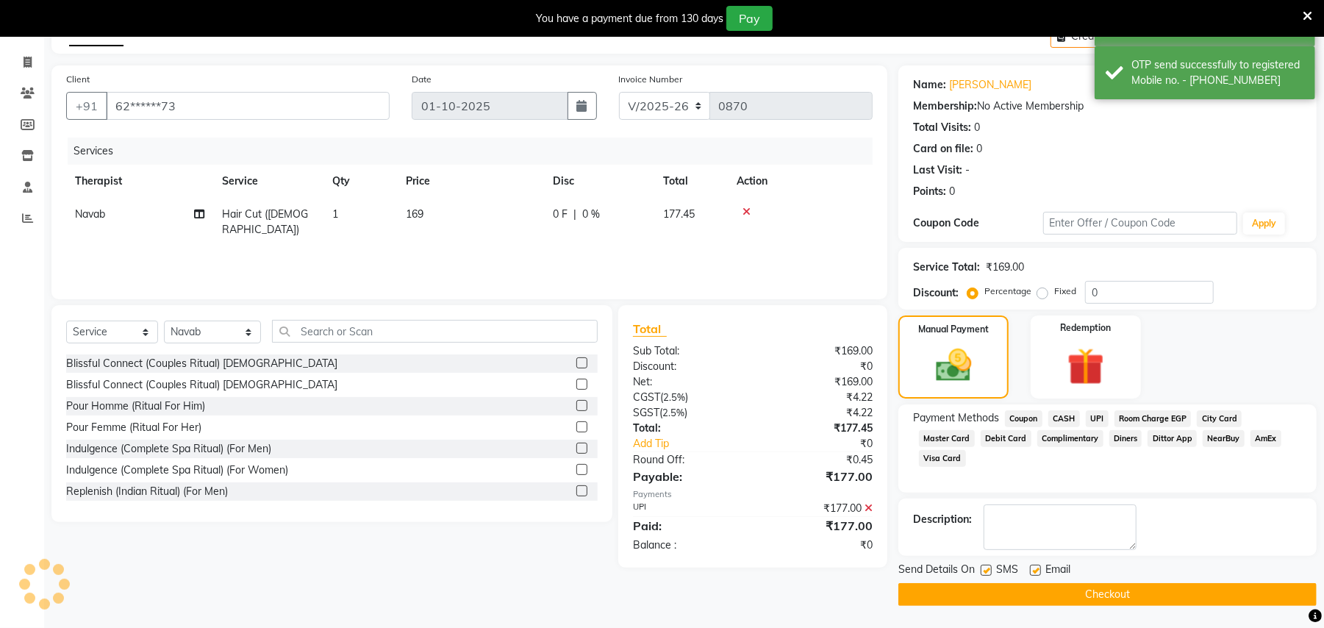
scroll to position [83, 0]
click at [1074, 589] on button "Checkout" at bounding box center [1107, 594] width 418 height 23
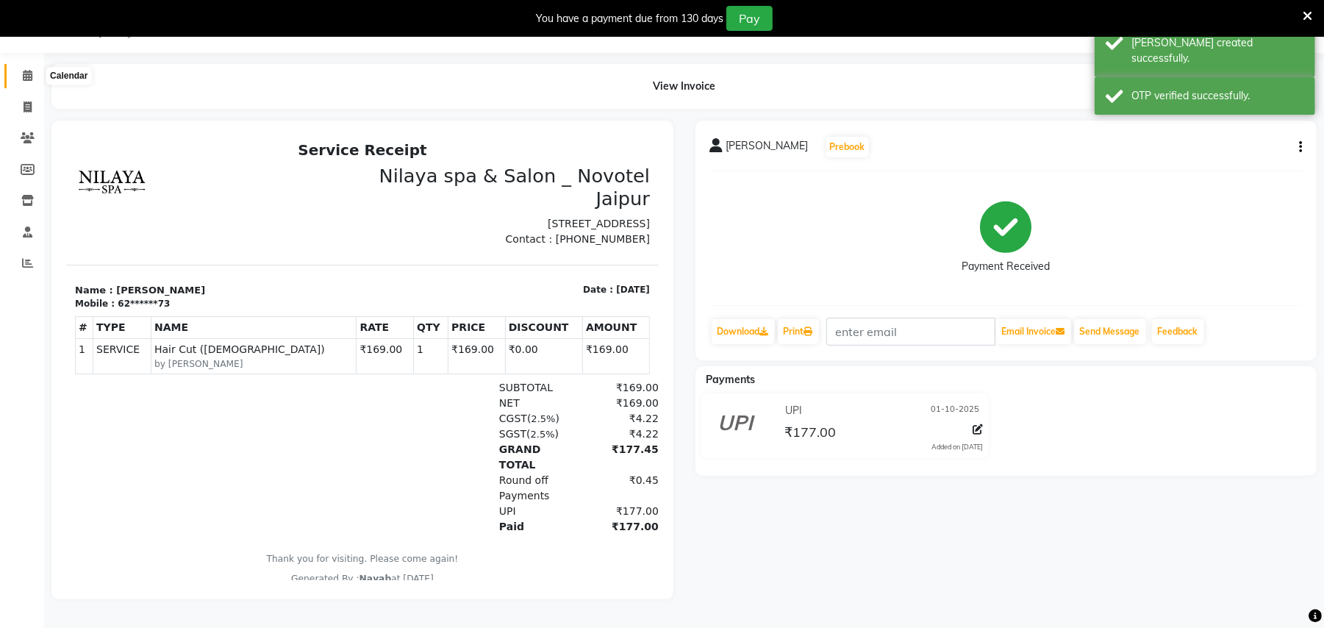
click at [25, 68] on span at bounding box center [28, 76] width 26 height 17
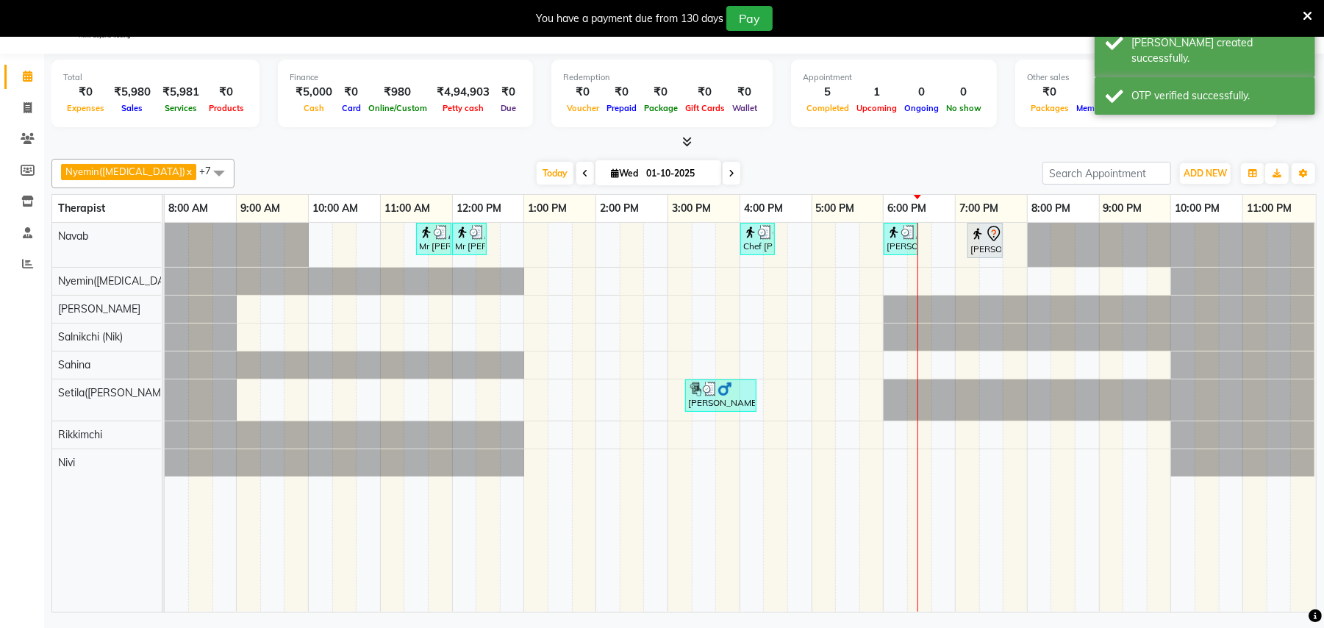
click at [1306, 15] on icon at bounding box center [1307, 16] width 10 height 13
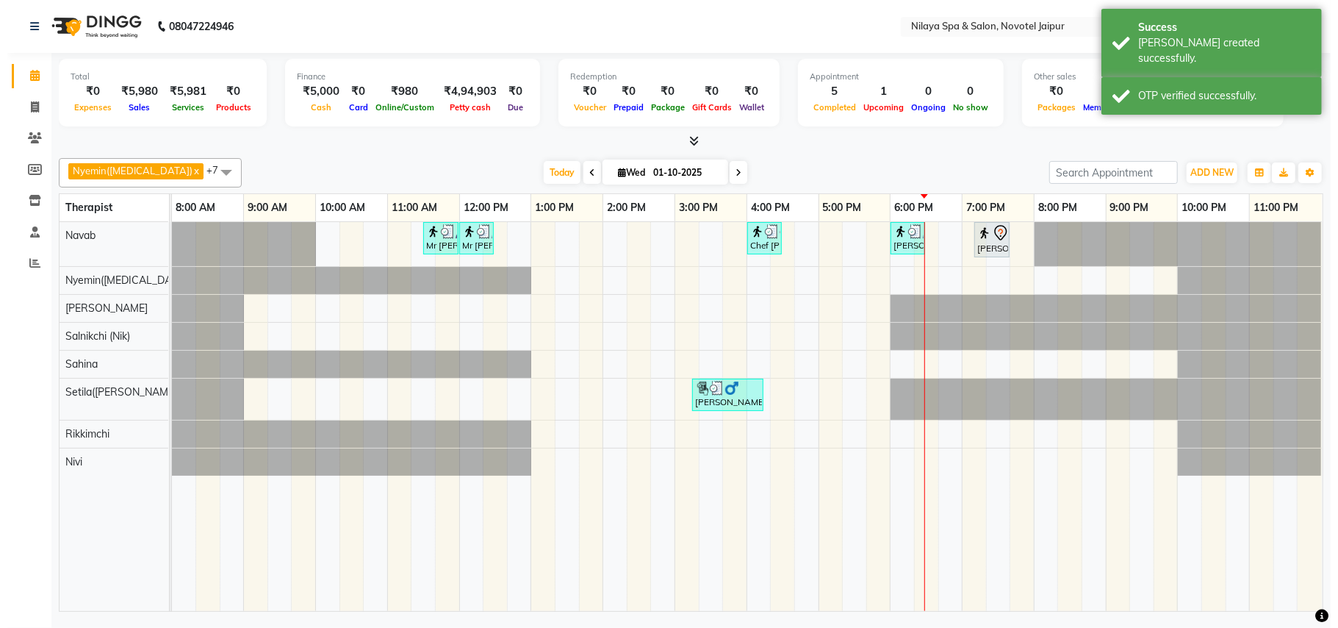
scroll to position [0, 0]
